Goal: Information Seeking & Learning: Learn about a topic

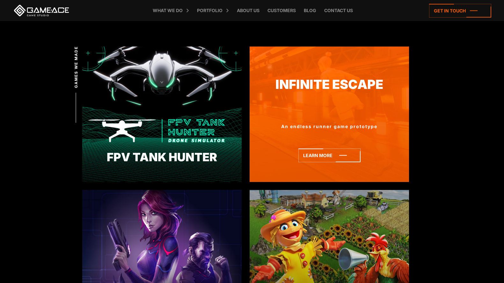
scroll to position [249, 0]
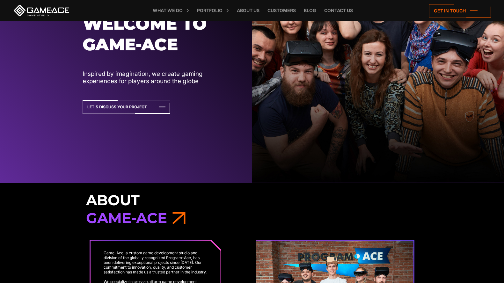
scroll to position [199, 0]
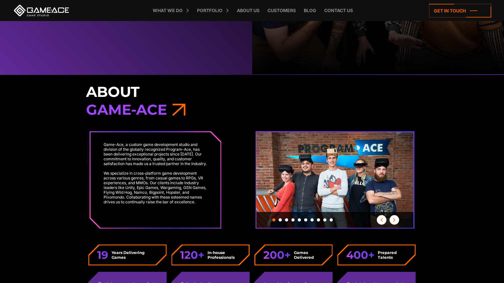
click at [395, 221] on span "button" at bounding box center [395, 220] width 10 height 4
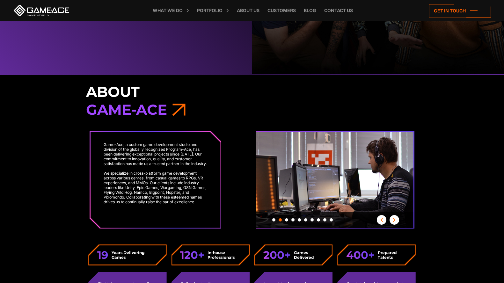
click at [395, 220] on span "button" at bounding box center [395, 220] width 10 height 4
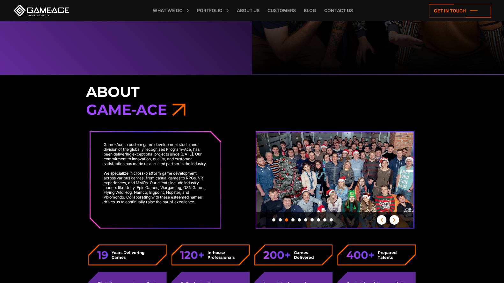
click at [395, 220] on span "button" at bounding box center [395, 220] width 10 height 4
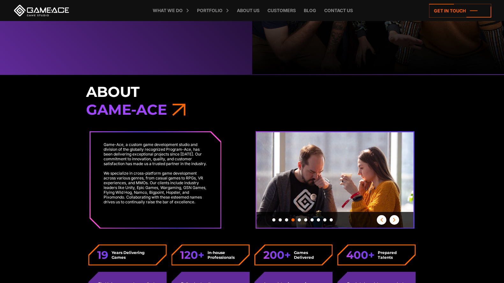
click at [395, 220] on span "button" at bounding box center [395, 220] width 10 height 4
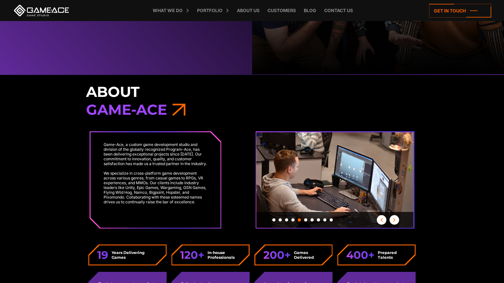
click at [395, 220] on span "button" at bounding box center [395, 220] width 10 height 4
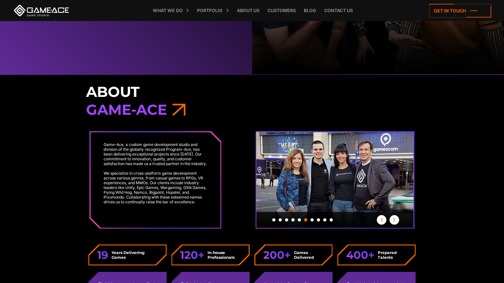
click at [395, 220] on span "button" at bounding box center [395, 220] width 10 height 4
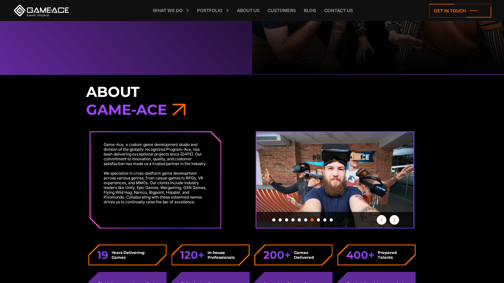
click at [395, 220] on span "button" at bounding box center [395, 220] width 10 height 4
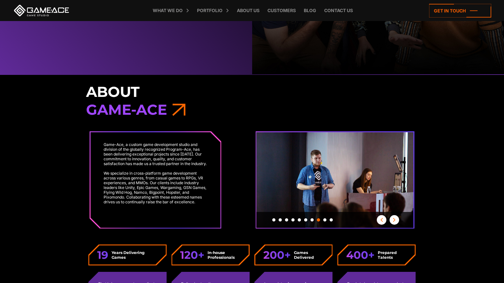
click at [395, 220] on span "button" at bounding box center [395, 220] width 10 height 4
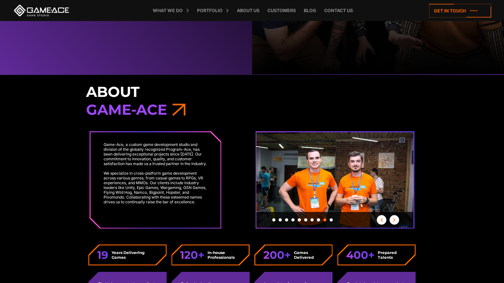
click at [395, 220] on span "button" at bounding box center [395, 220] width 10 height 4
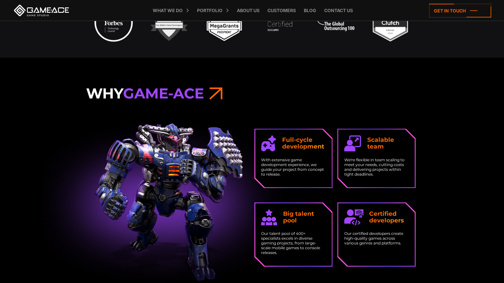
scroll to position [598, 0]
